Goal: Information Seeking & Learning: Find specific fact

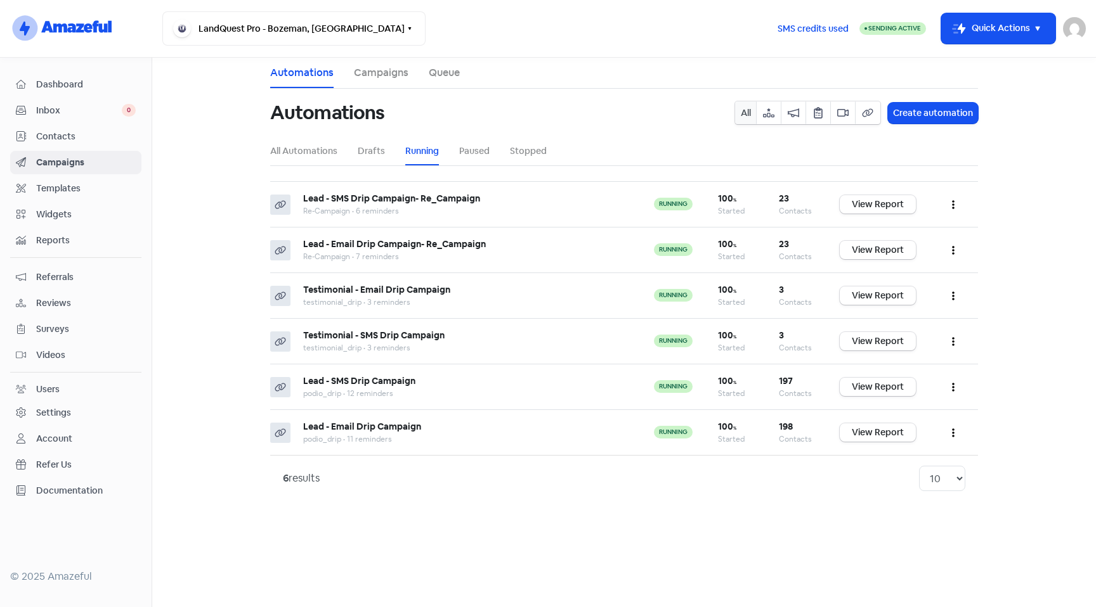
click at [65, 140] on span "Contacts" at bounding box center [86, 136] width 100 height 13
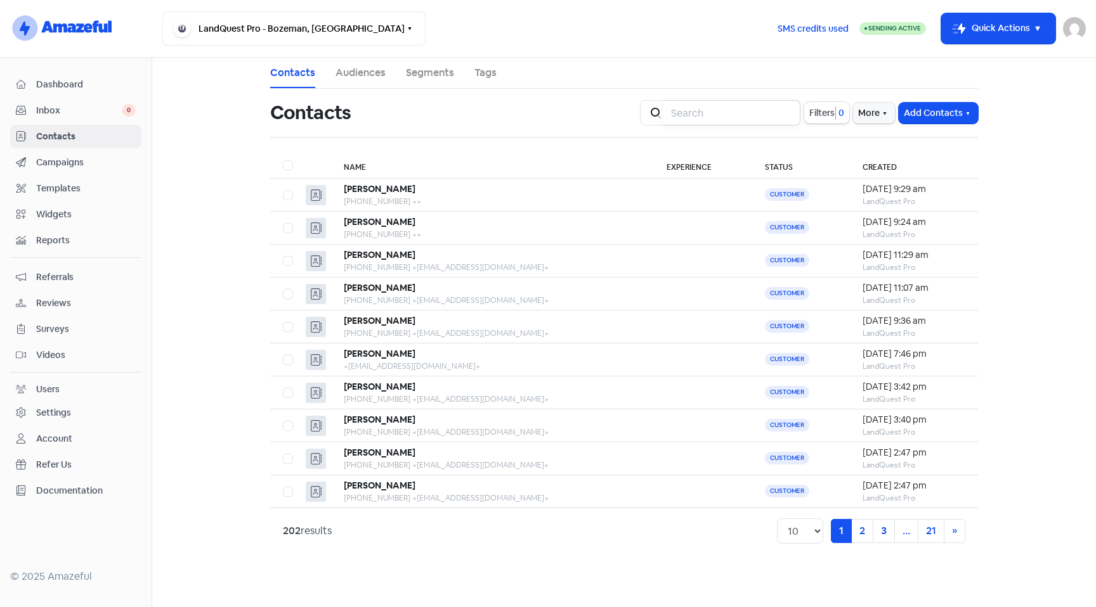
click at [744, 121] on input "search" at bounding box center [731, 112] width 137 height 25
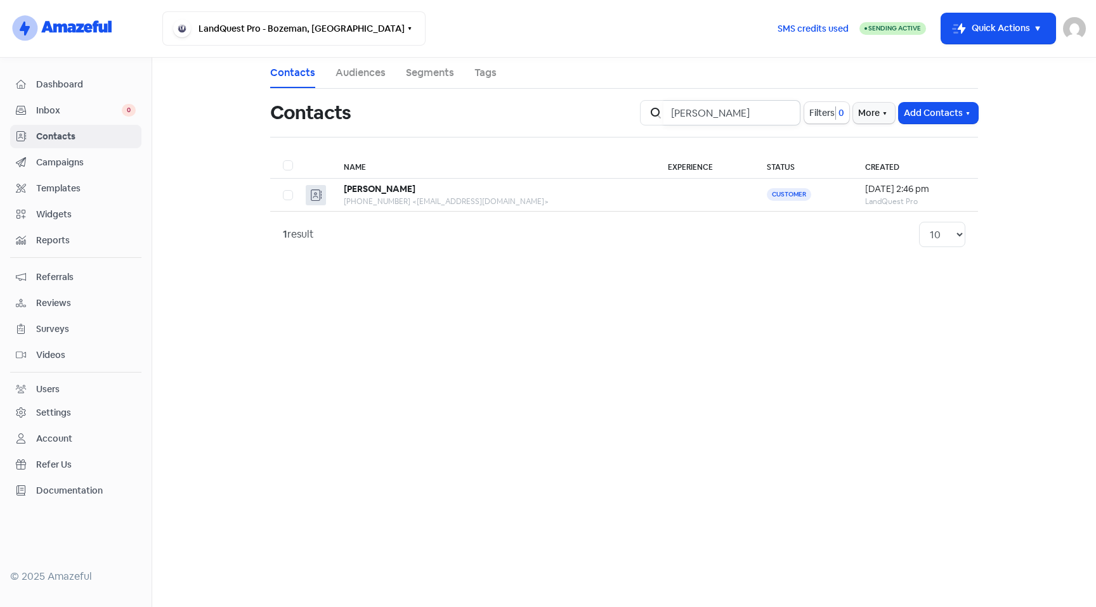
type input "[PERSON_NAME]"
click at [406, 203] on div "[PHONE_NUMBER] <[EMAIL_ADDRESS][DOMAIN_NAME]>" at bounding box center [493, 201] width 299 height 11
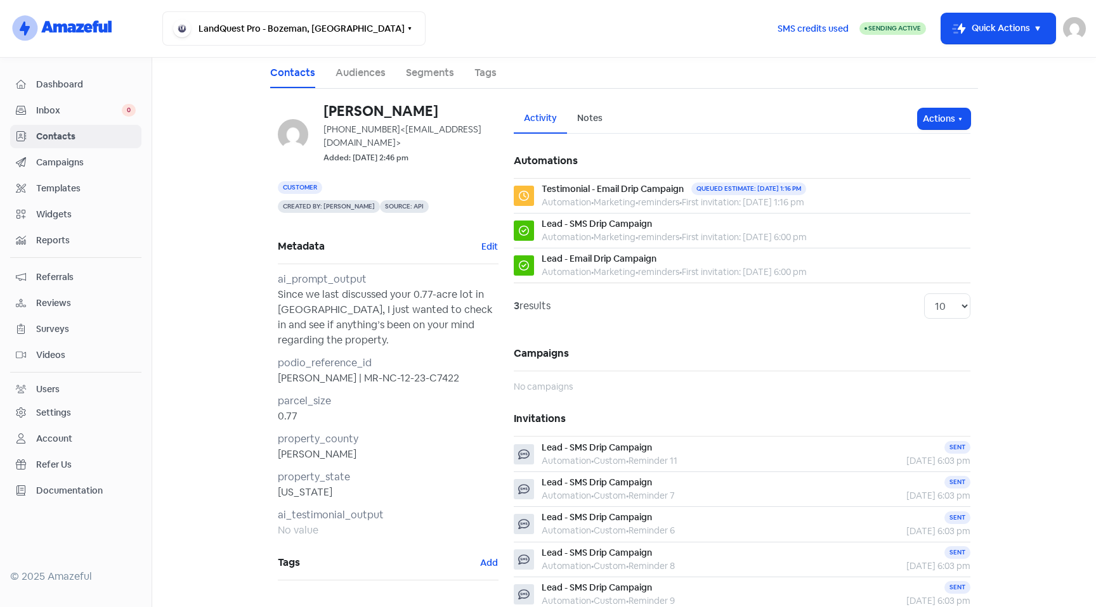
click at [62, 137] on span "Contacts" at bounding box center [86, 136] width 100 height 13
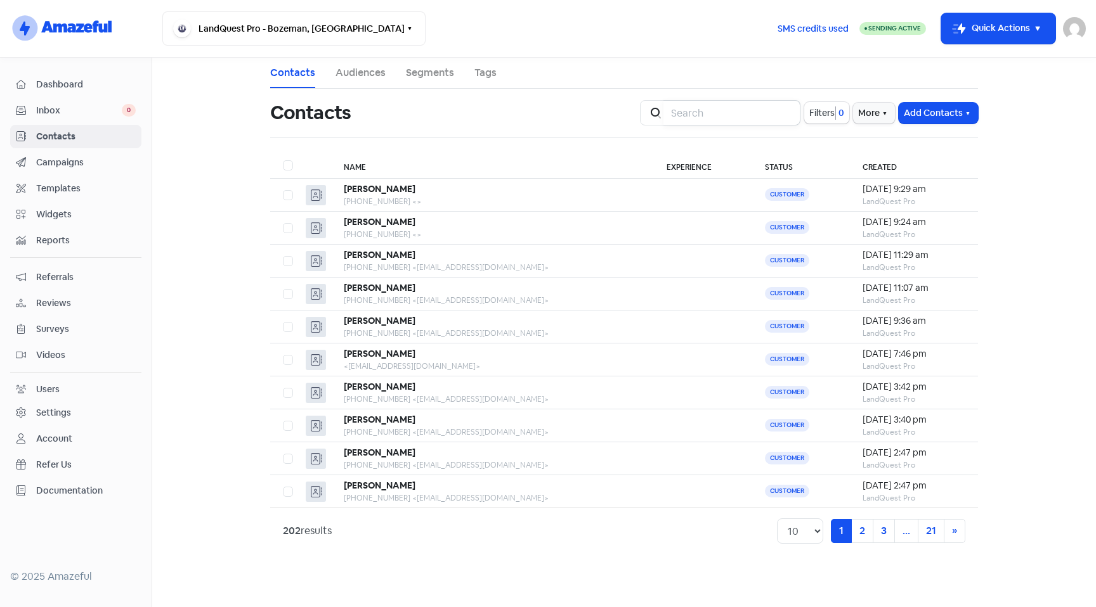
click at [718, 110] on input "search" at bounding box center [731, 112] width 137 height 25
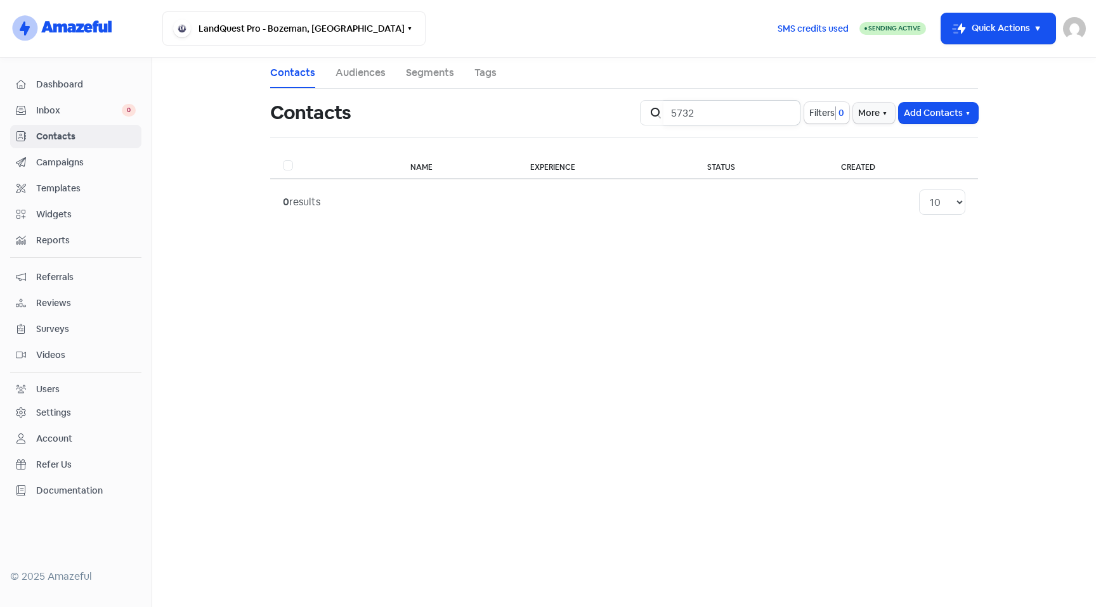
type input "5732"
click at [780, 113] on input "5732" at bounding box center [731, 112] width 137 height 25
